Goal: Navigation & Orientation: Find specific page/section

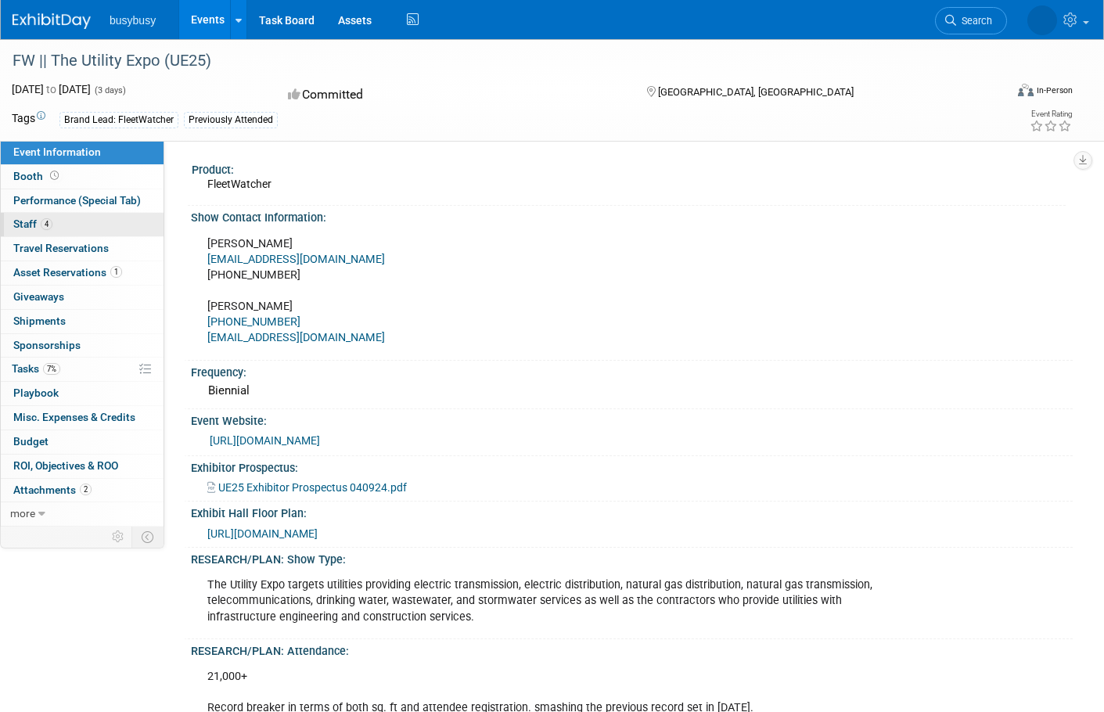
click at [58, 229] on link "4 Staff 4" at bounding box center [82, 224] width 163 height 23
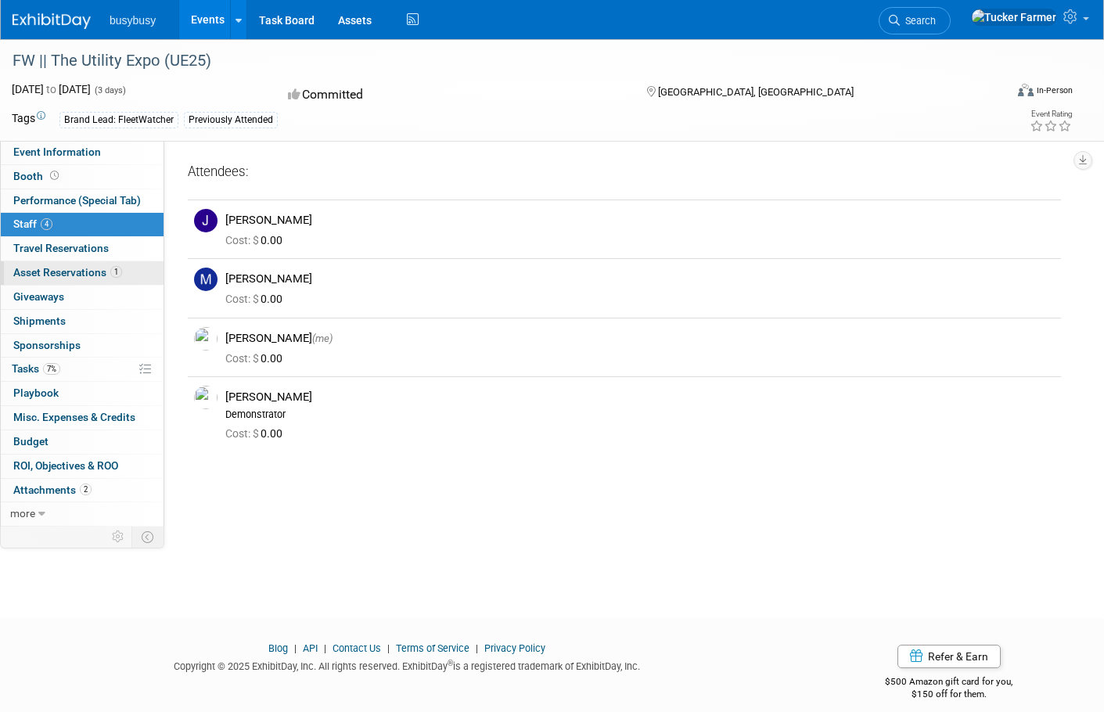
click at [88, 269] on span "Asset Reservations 1" at bounding box center [67, 272] width 109 height 13
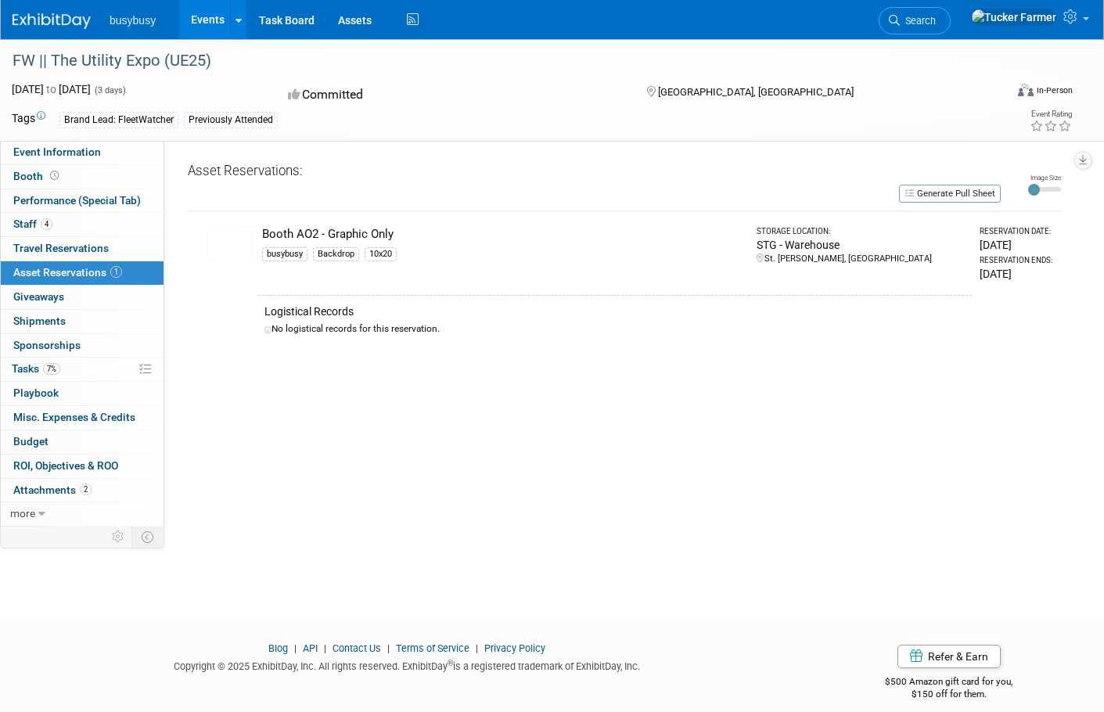
click at [232, 246] on img at bounding box center [229, 243] width 45 height 34
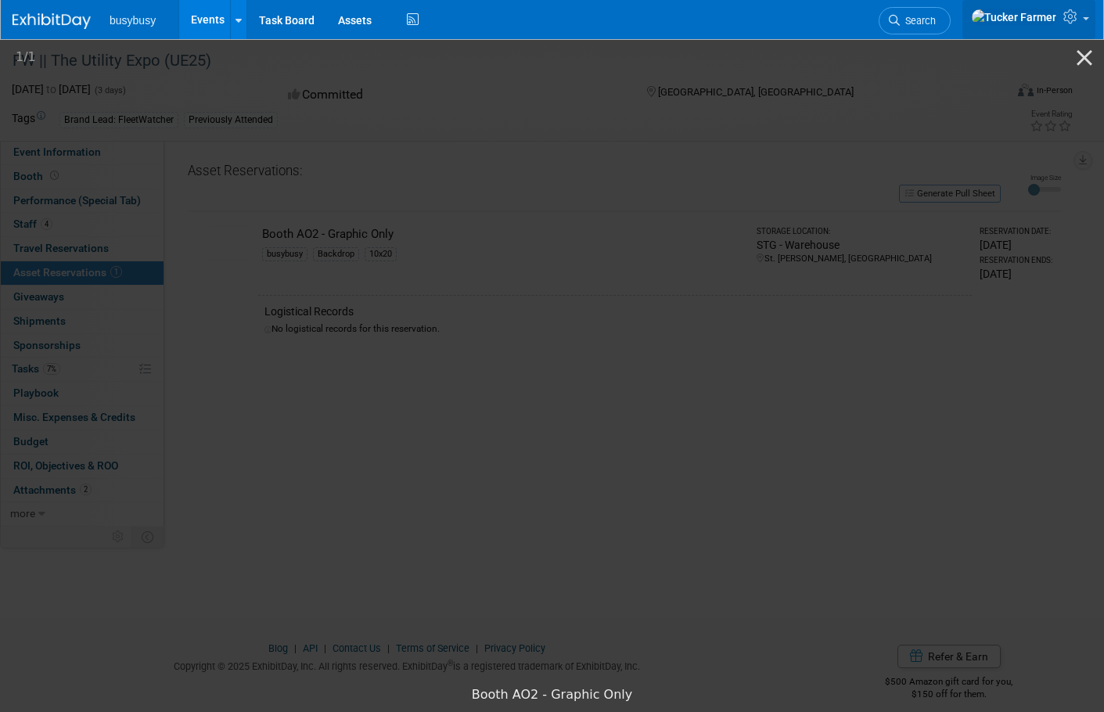
drag, startPoint x: 1082, startPoint y: 63, endPoint x: 1078, endPoint y: 11, distance: 51.8
click at [1078, 11] on body "busybusy Events Recently Viewed Events: FW || The Utility Expo (UE25) [GEOGRAPH…" at bounding box center [552, 356] width 1104 height 712
drag, startPoint x: 1085, startPoint y: 64, endPoint x: 1080, endPoint y: 112, distance: 48.0
click at [1082, 55] on button "Close gallery" at bounding box center [1084, 57] width 39 height 37
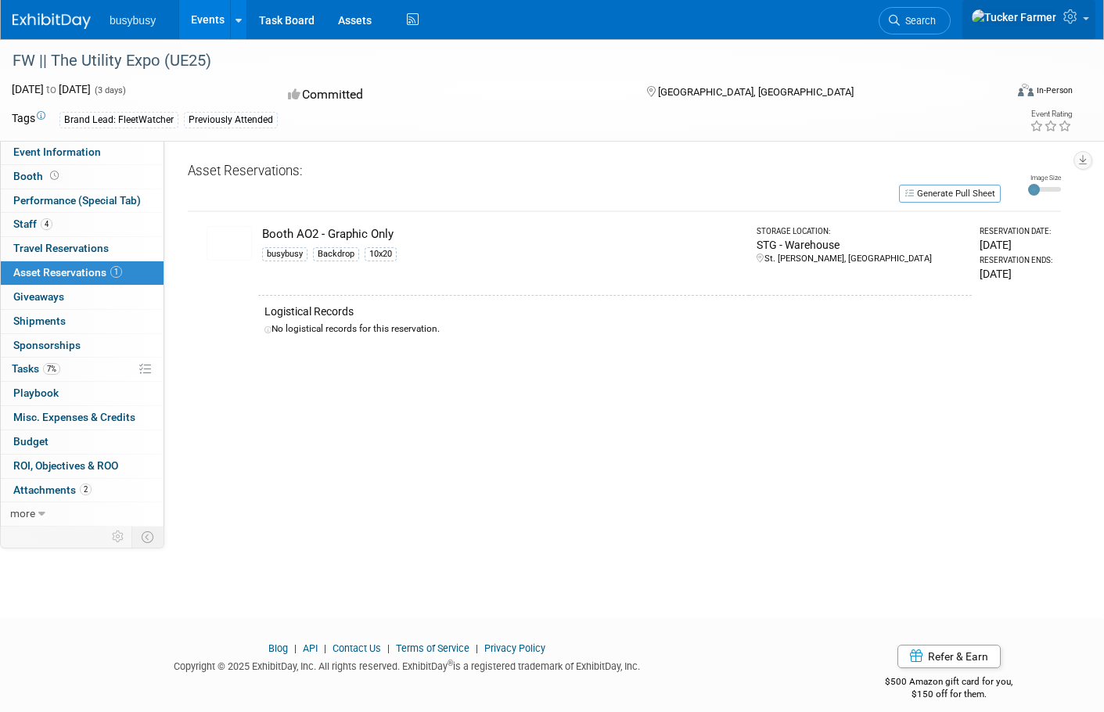
drag, startPoint x: 1083, startPoint y: 115, endPoint x: 1077, endPoint y: 24, distance: 91.0
click at [1077, 24] on body "busybusy Events Recently Viewed Events: FW || The Utility Expo (UE25) [GEOGRAPH…" at bounding box center [552, 356] width 1104 height 712
click at [41, 520] on icon at bounding box center [41, 514] width 7 height 11
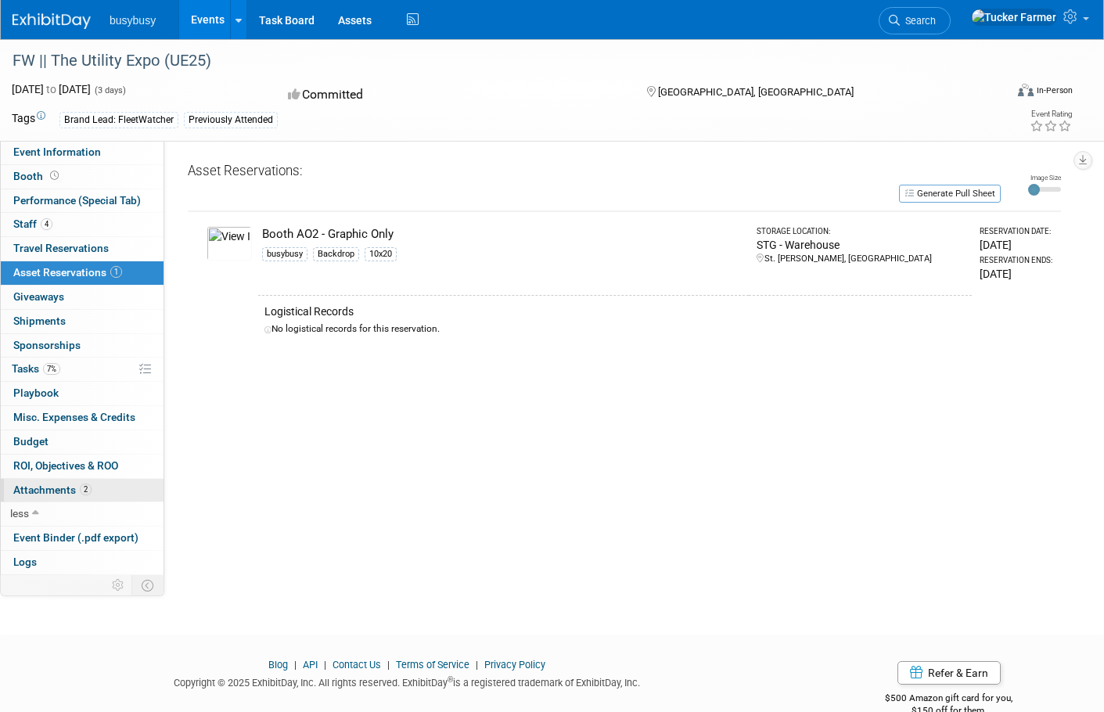
click at [56, 494] on span "Attachments 2" at bounding box center [52, 490] width 78 height 13
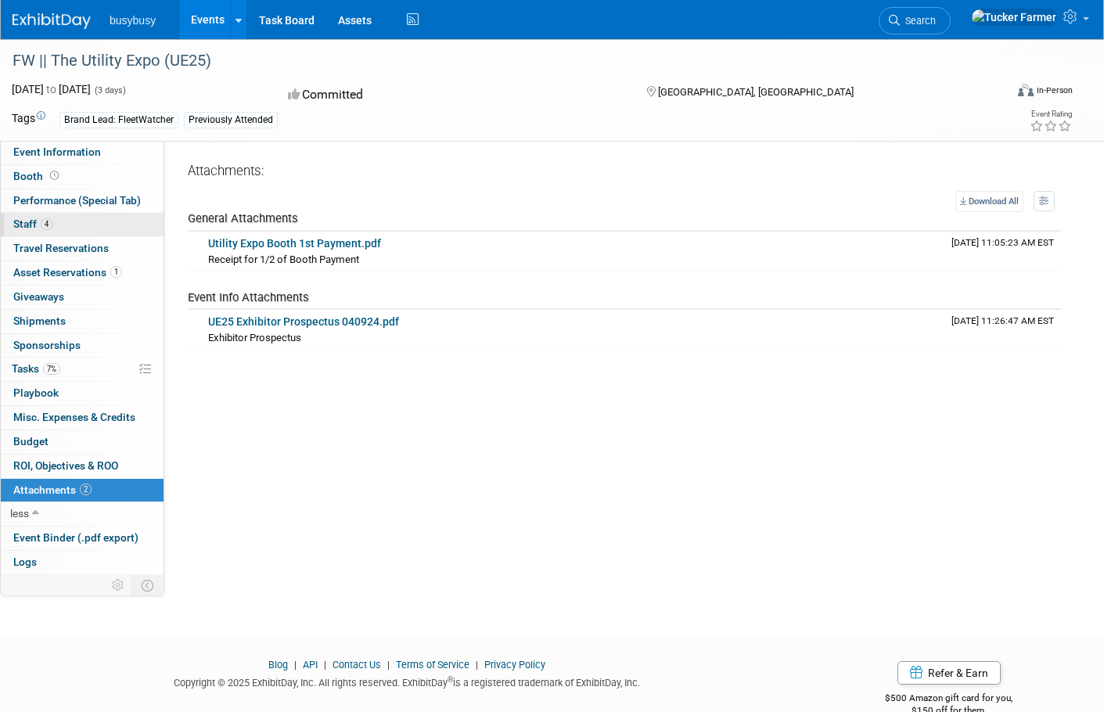
click at [70, 217] on link "4 Staff 4" at bounding box center [82, 224] width 163 height 23
